Goal: Find specific page/section: Find specific page/section

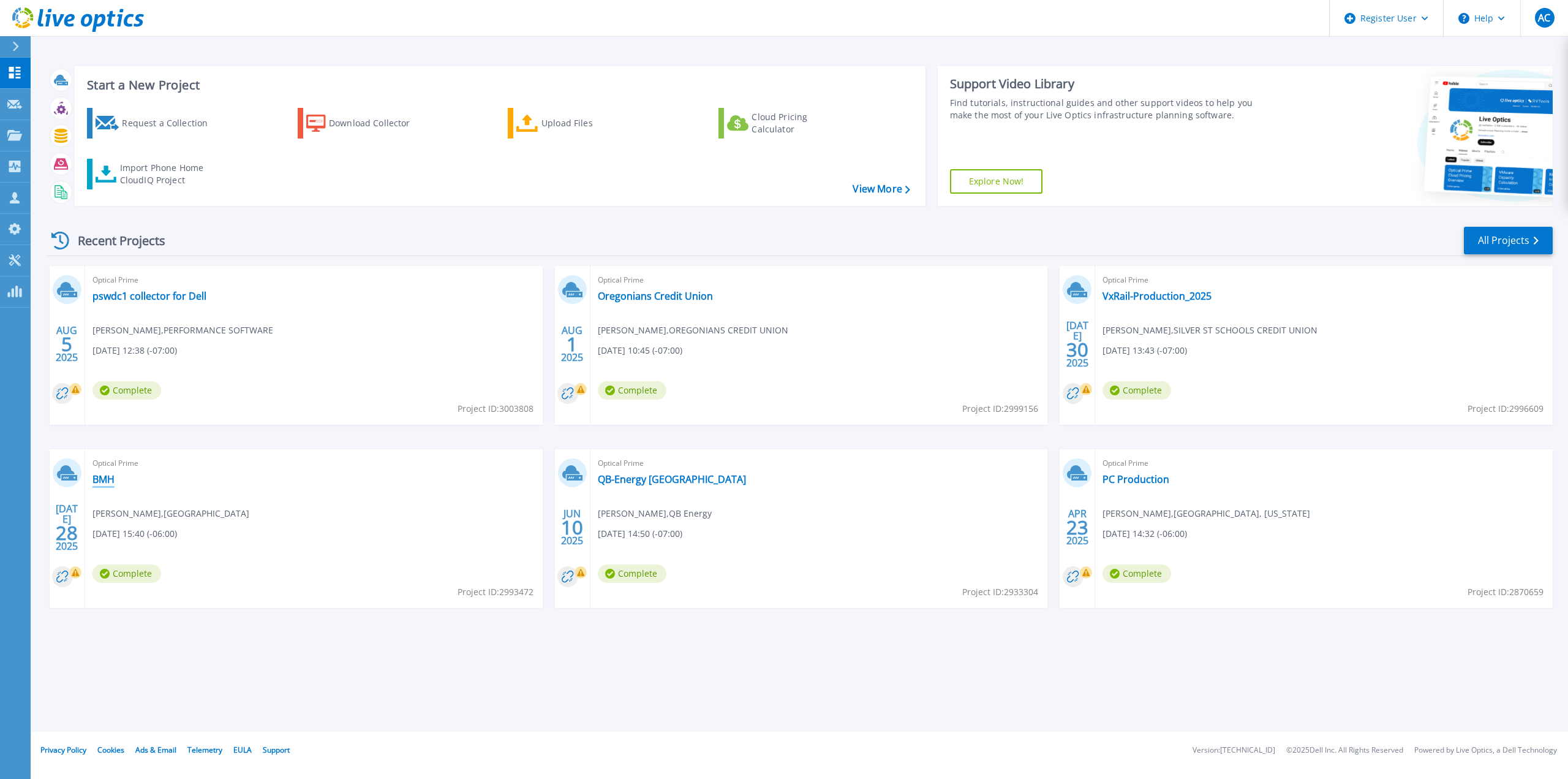
click at [107, 480] on link "BMH" at bounding box center [104, 479] width 22 height 13
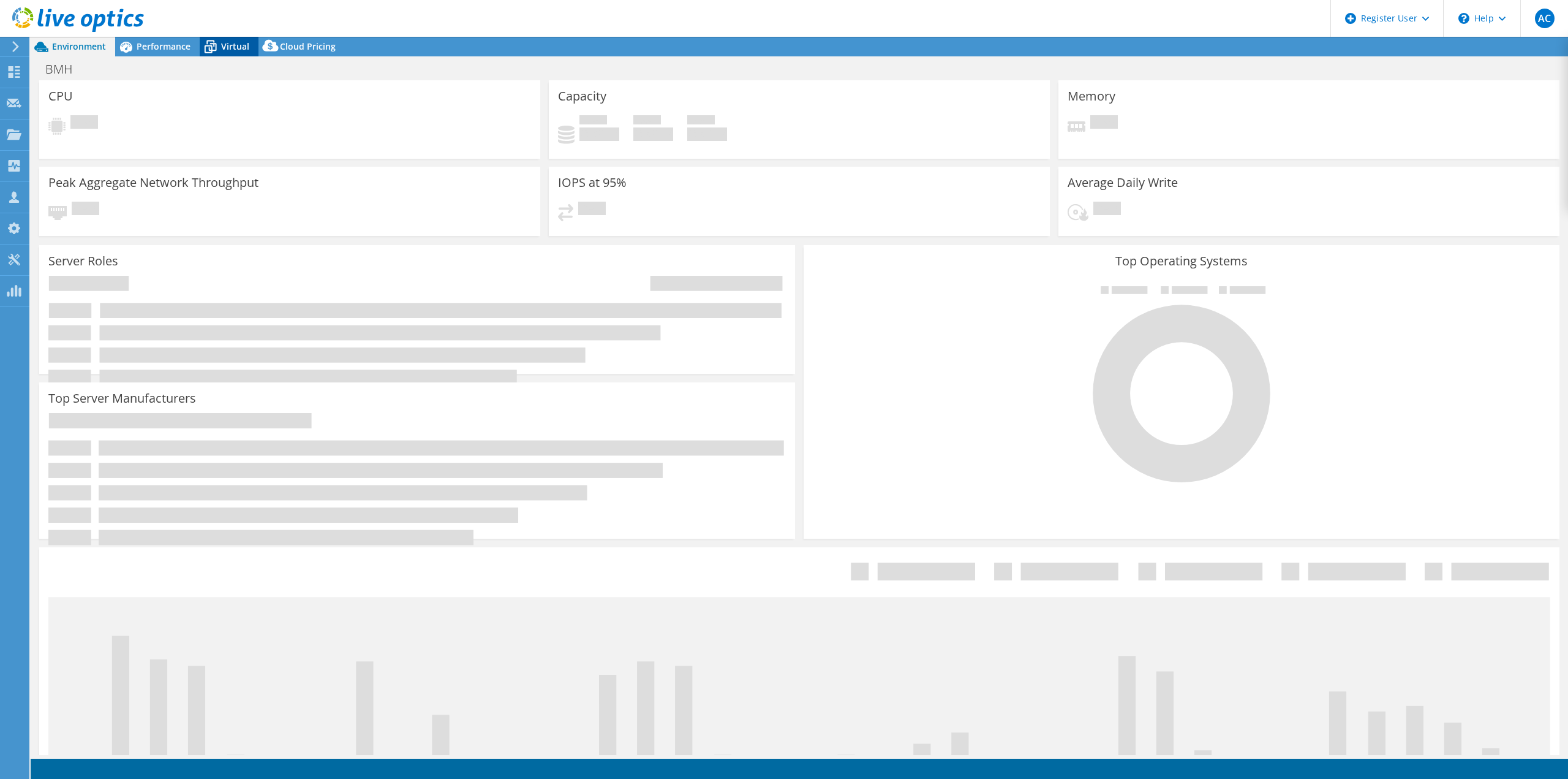
click at [238, 54] on div "Virtual" at bounding box center [229, 47] width 59 height 19
select select "USD"
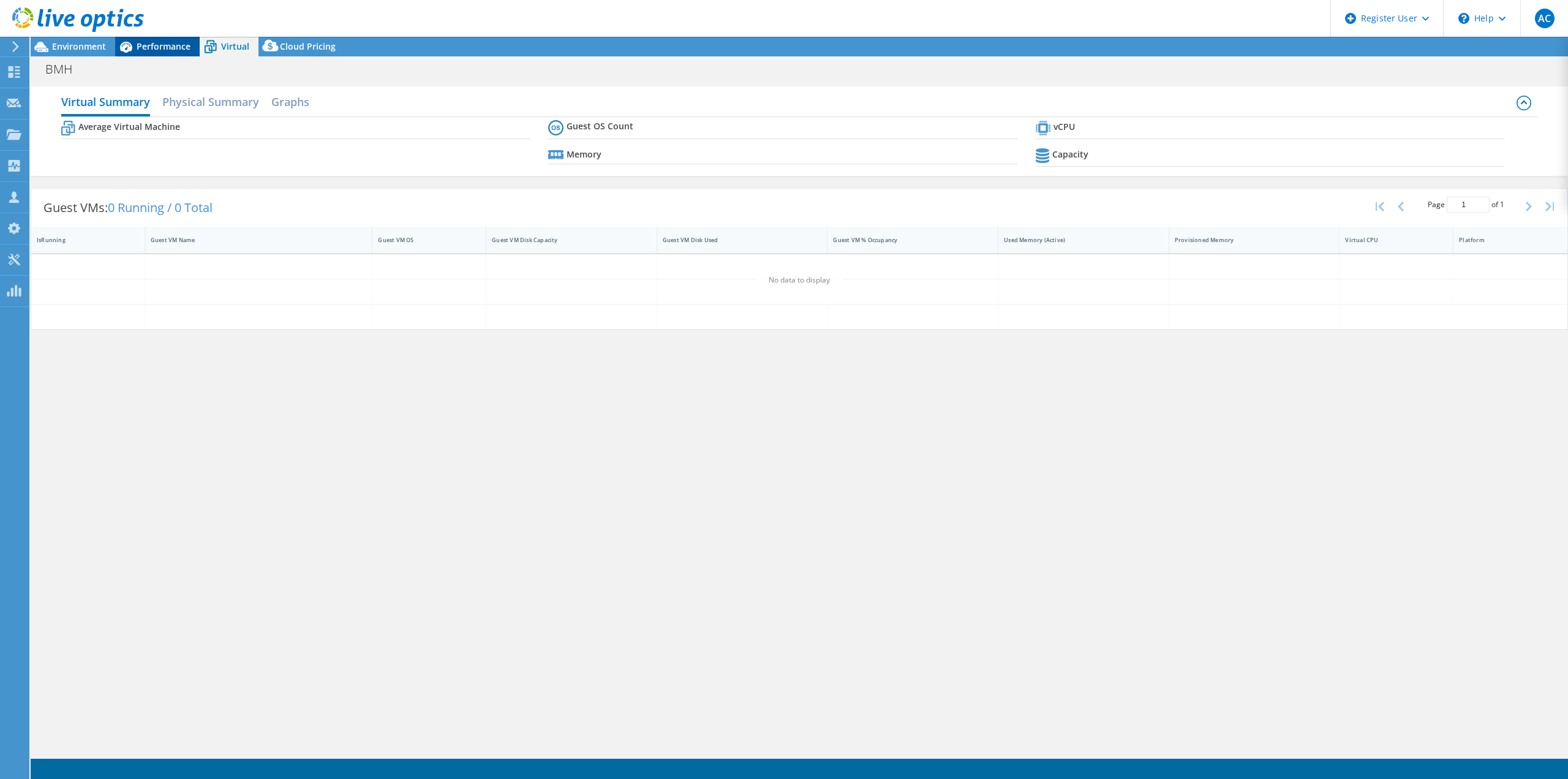
click at [186, 56] on div "Performance" at bounding box center [157, 47] width 85 height 19
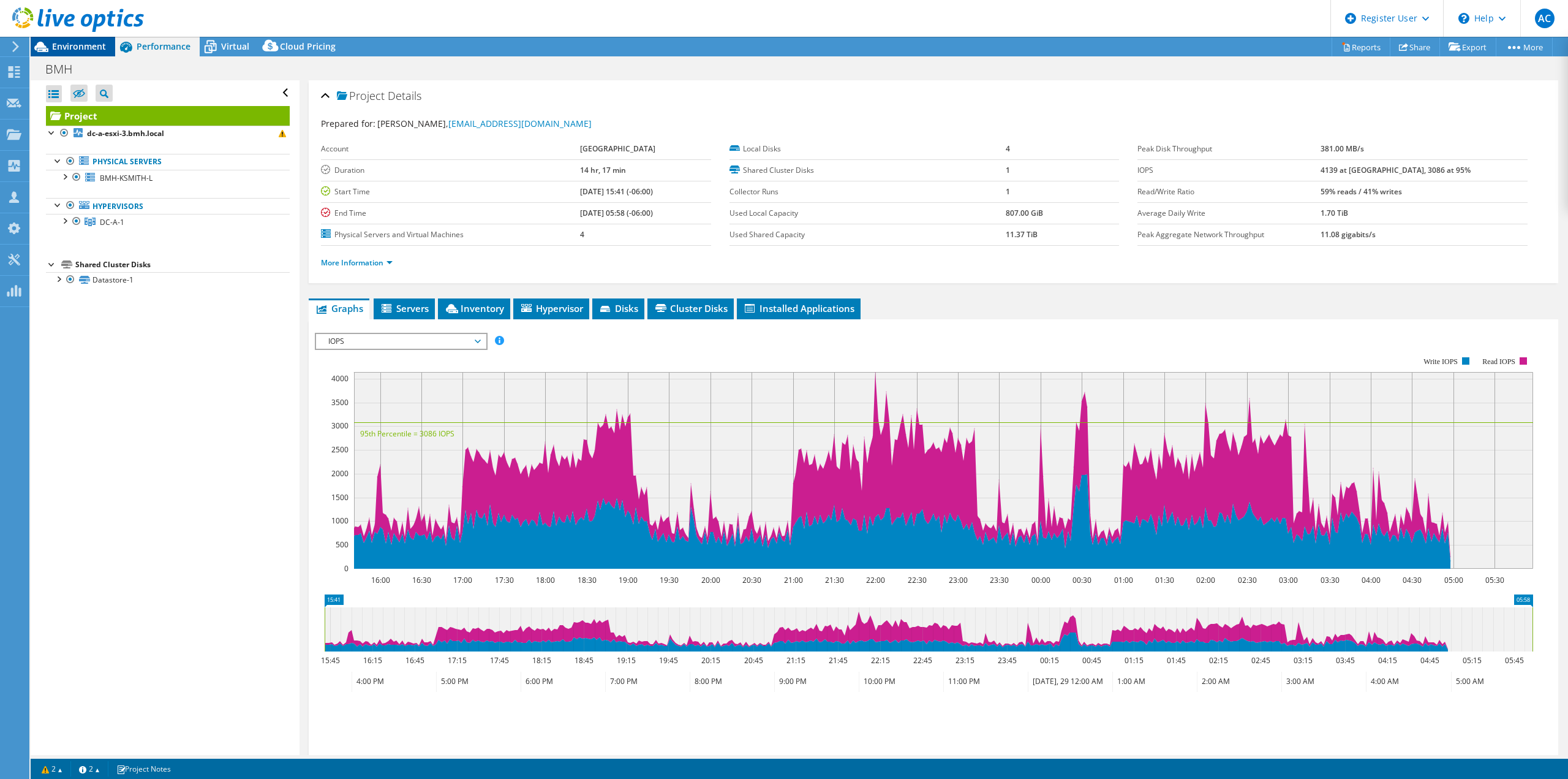
click at [98, 41] on span "Environment" at bounding box center [79, 46] width 54 height 12
